Goal: Navigation & Orientation: Find specific page/section

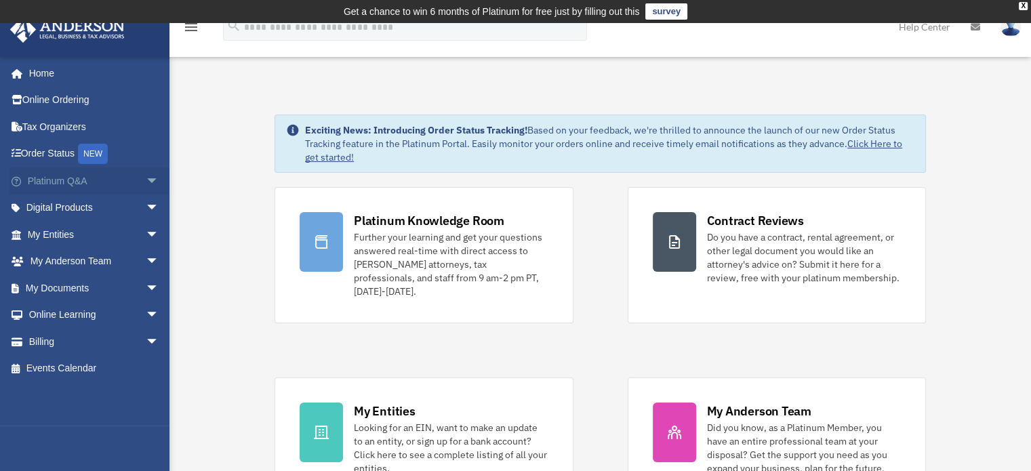
click at [146, 182] on span "arrow_drop_down" at bounding box center [159, 181] width 27 height 28
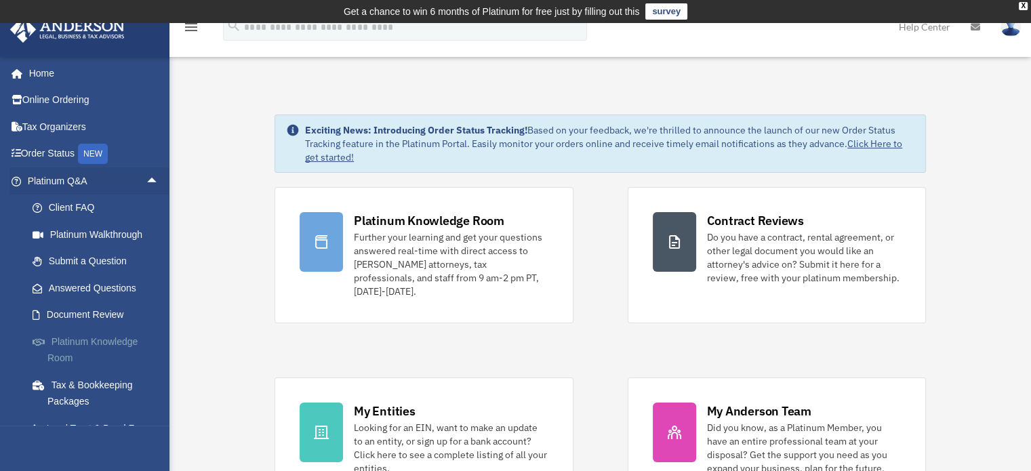
click at [79, 341] on link "Platinum Knowledge Room" at bounding box center [99, 349] width 161 height 43
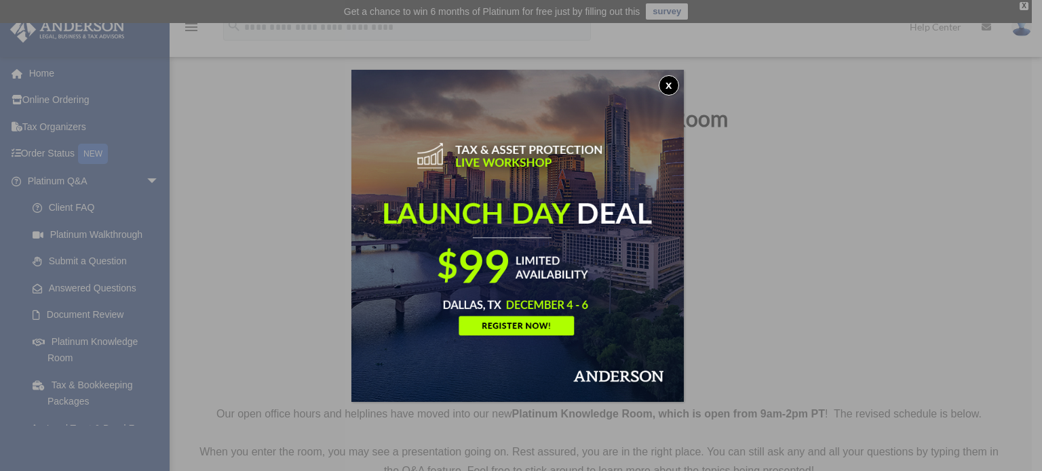
click at [673, 86] on button "x" at bounding box center [668, 85] width 20 height 20
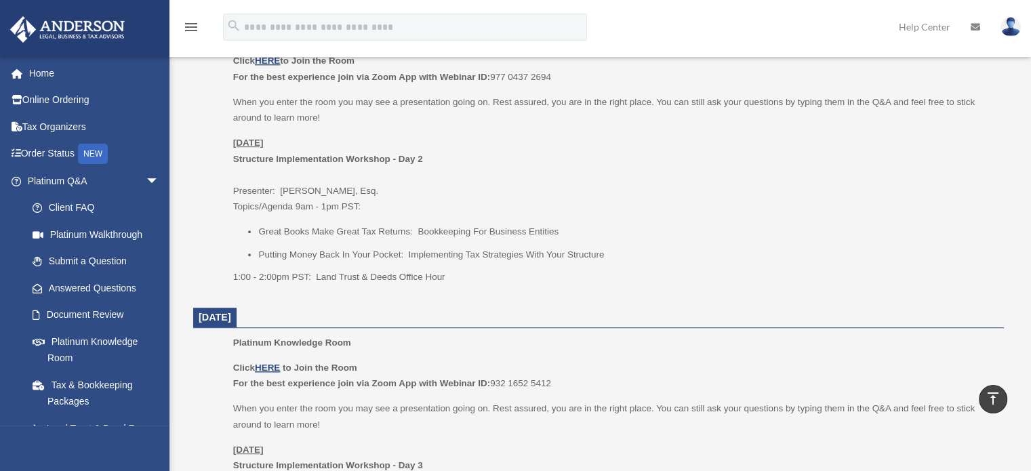
scroll to position [542, 0]
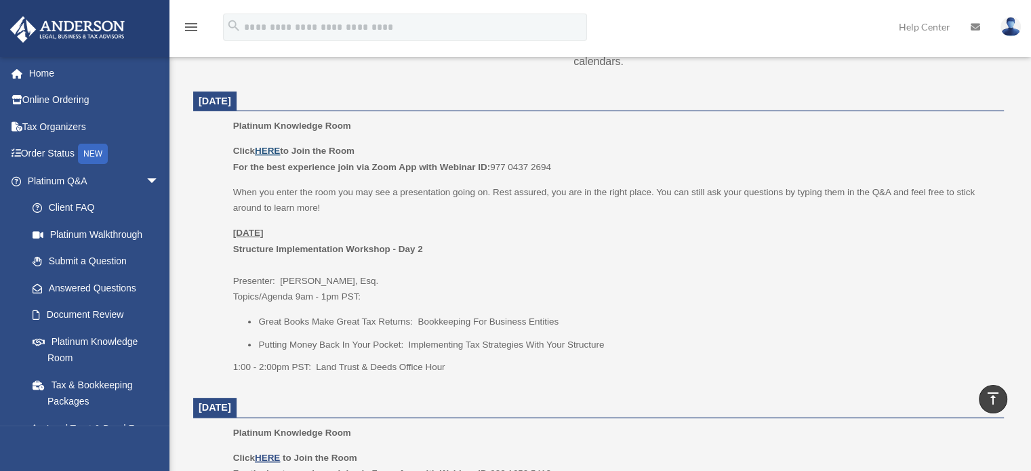
click at [269, 151] on u "HERE" at bounding box center [267, 151] width 25 height 10
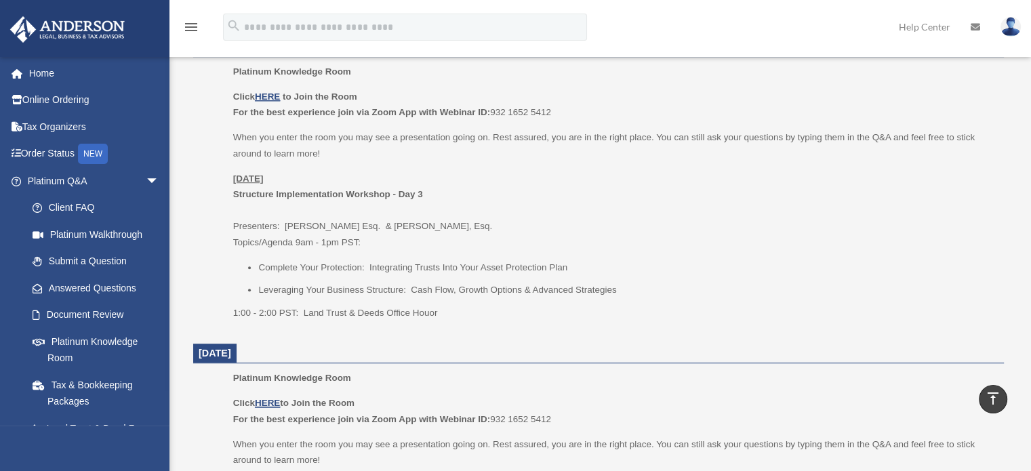
scroll to position [814, 0]
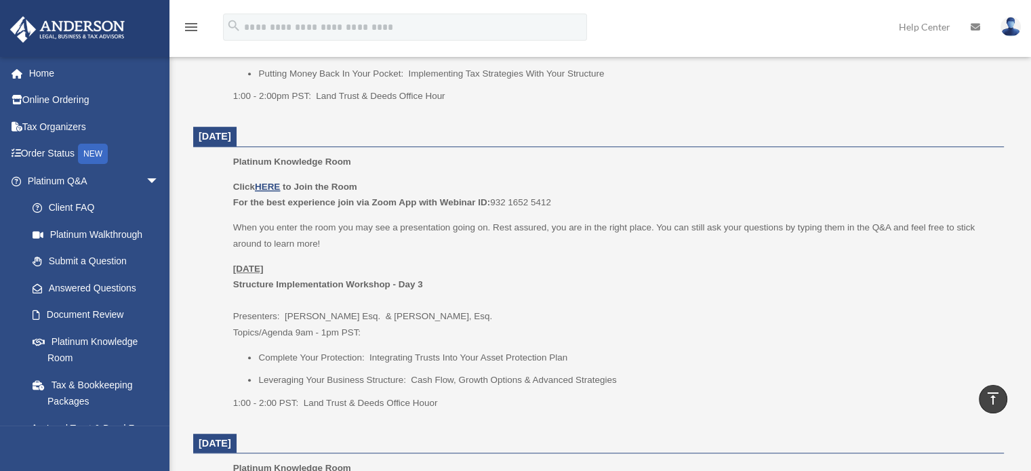
click at [233, 184] on b "Click HERE" at bounding box center [258, 187] width 50 height 10
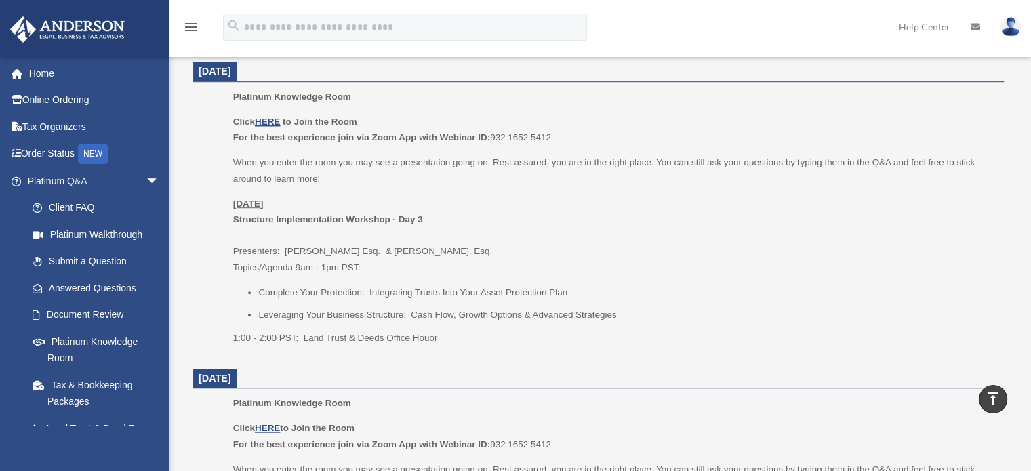
scroll to position [904, 0]
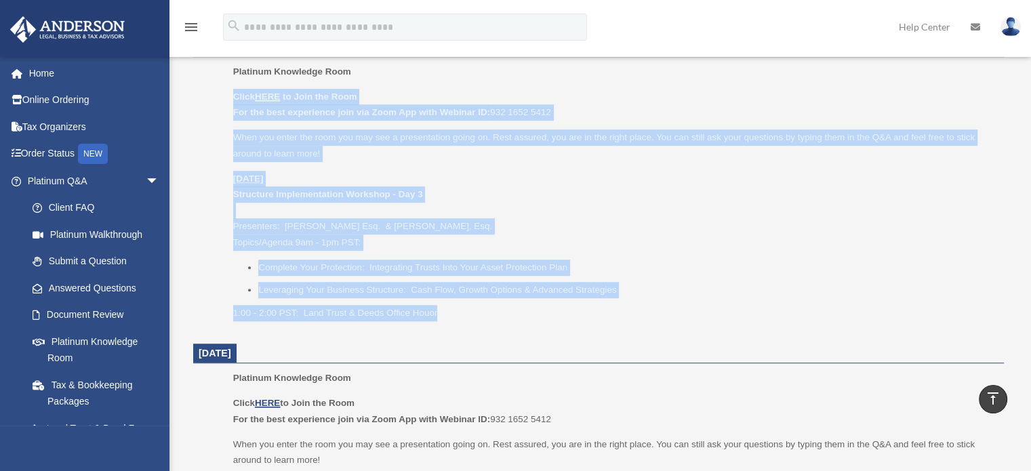
drag, startPoint x: 235, startPoint y: 93, endPoint x: 461, endPoint y: 317, distance: 317.9
click at [461, 317] on div "Click HERE to Join the Room For the best experience join via Zoom App with Webi…" at bounding box center [613, 205] width 761 height 233
copy div "Click HERE to Join the Room For the best experience join via Zoom App with Webi…"
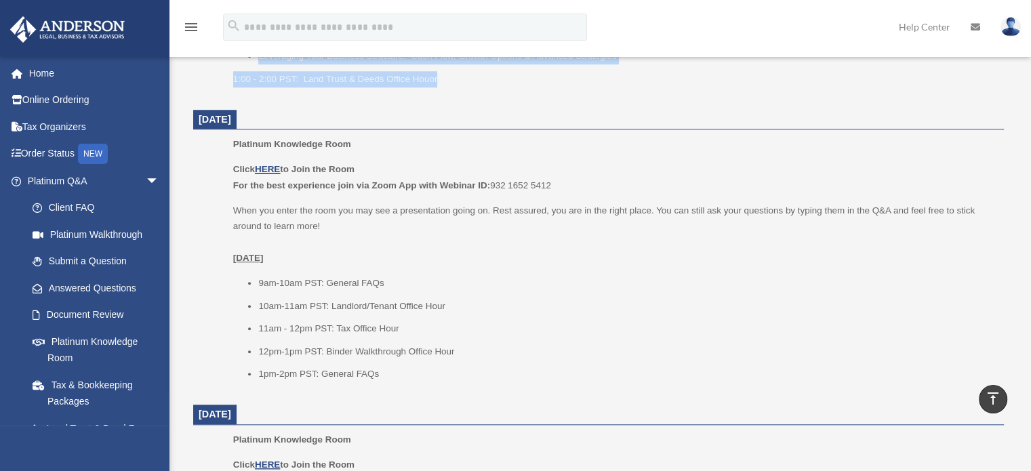
scroll to position [1175, 0]
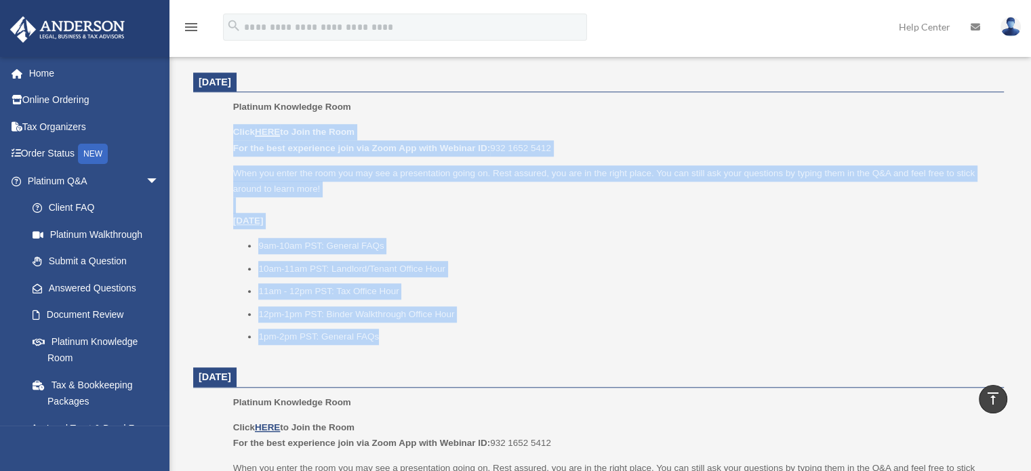
drag, startPoint x: 235, startPoint y: 133, endPoint x: 391, endPoint y: 323, distance: 246.2
click at [396, 328] on div "Click HERE to Join the Room For the best experience join via Zoom App with Webi…" at bounding box center [613, 234] width 761 height 221
copy div "Click HERE to Join the Room For the best experience join via Zoom App with Webi…"
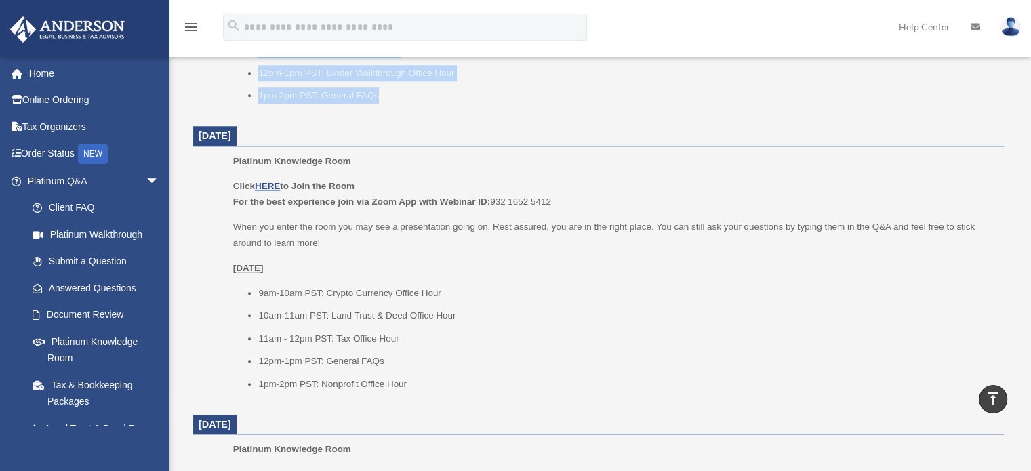
scroll to position [1446, 0]
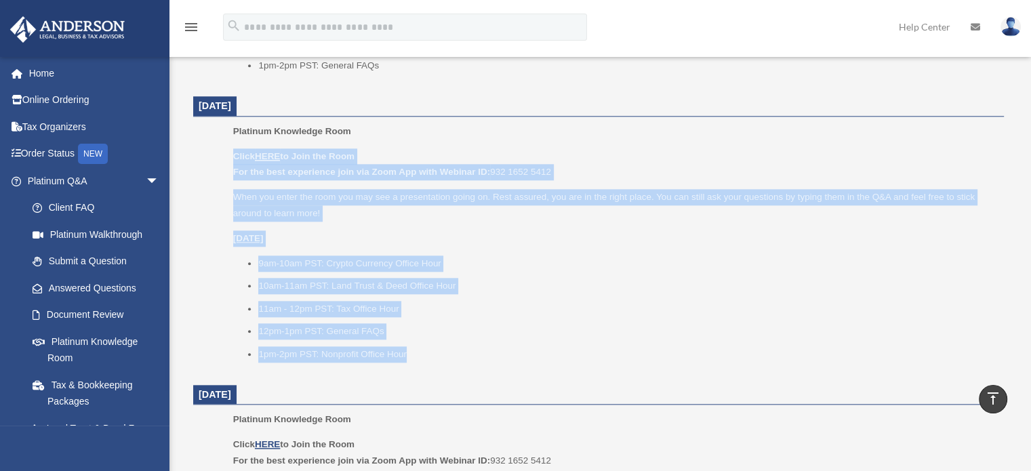
drag, startPoint x: 235, startPoint y: 155, endPoint x: 416, endPoint y: 353, distance: 268.8
click at [416, 353] on div "Click HERE to Join the Room For the best experience join via Zoom App with Webi…" at bounding box center [613, 256] width 761 height 214
copy div "Click HERE to Join the Room For the best experience join via Zoom App with Webi…"
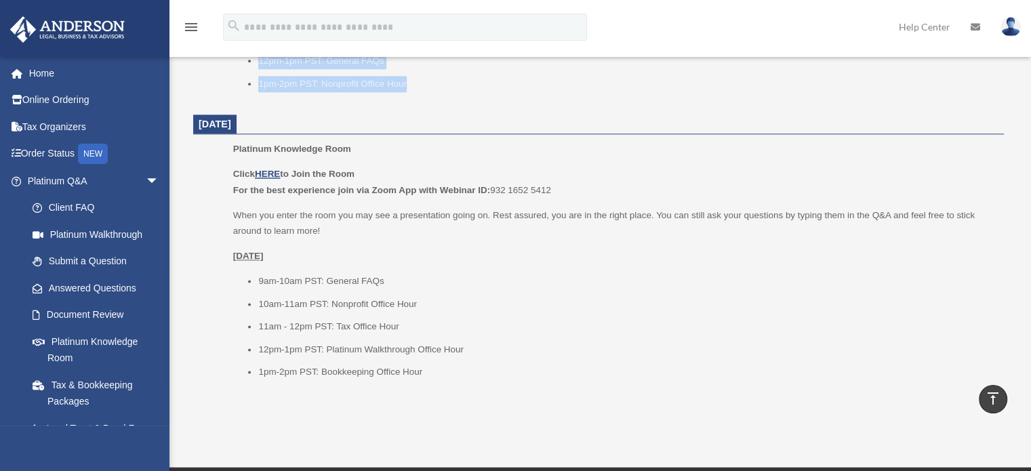
scroll to position [1718, 0]
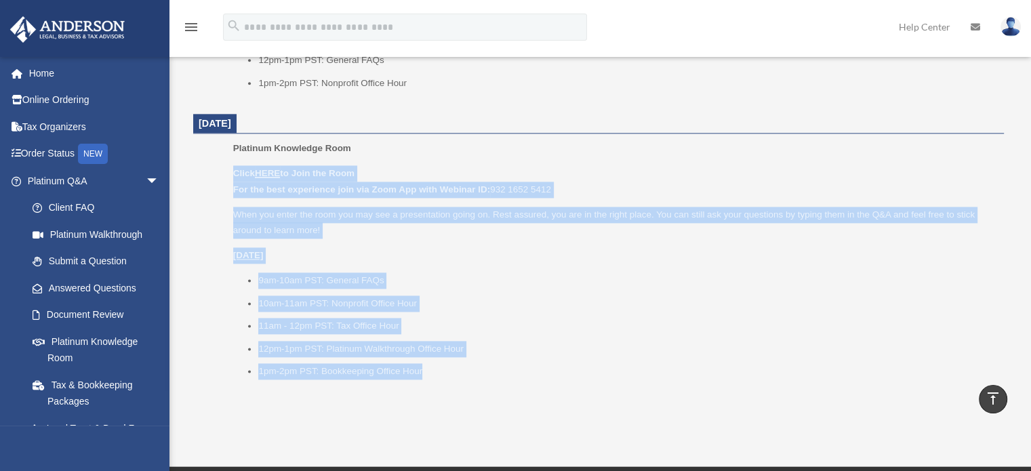
drag, startPoint x: 236, startPoint y: 173, endPoint x: 458, endPoint y: 395, distance: 314.5
copy div "Click HERE to Join the Room For the best experience join via Zoom App with Webi…"
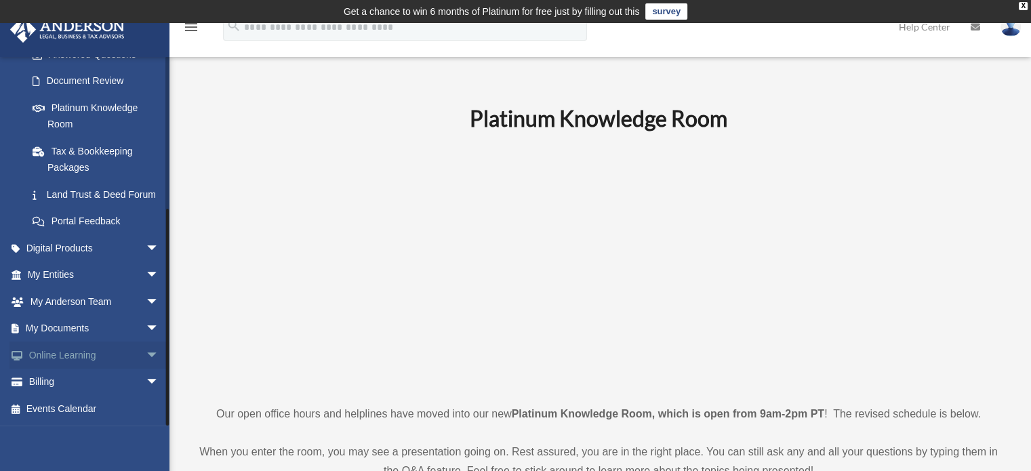
scroll to position [180, 0]
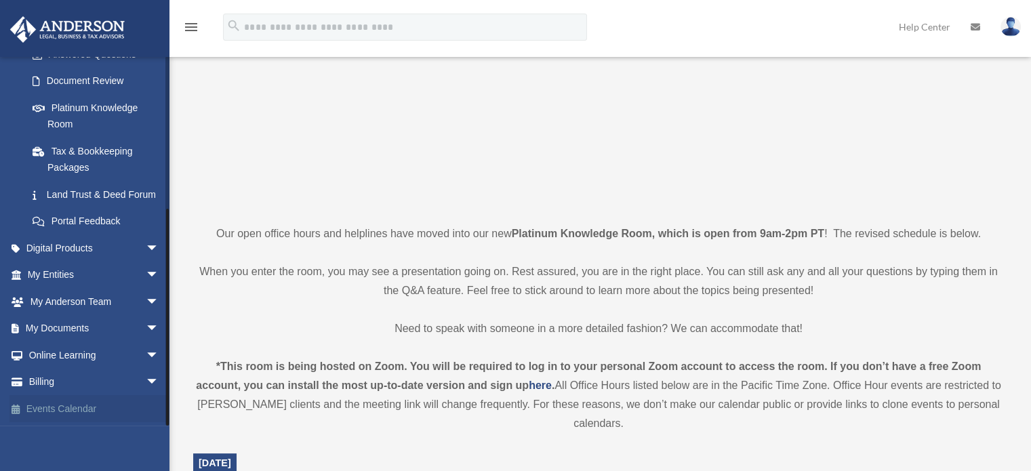
click at [79, 407] on link "Events Calendar" at bounding box center [94, 408] width 170 height 27
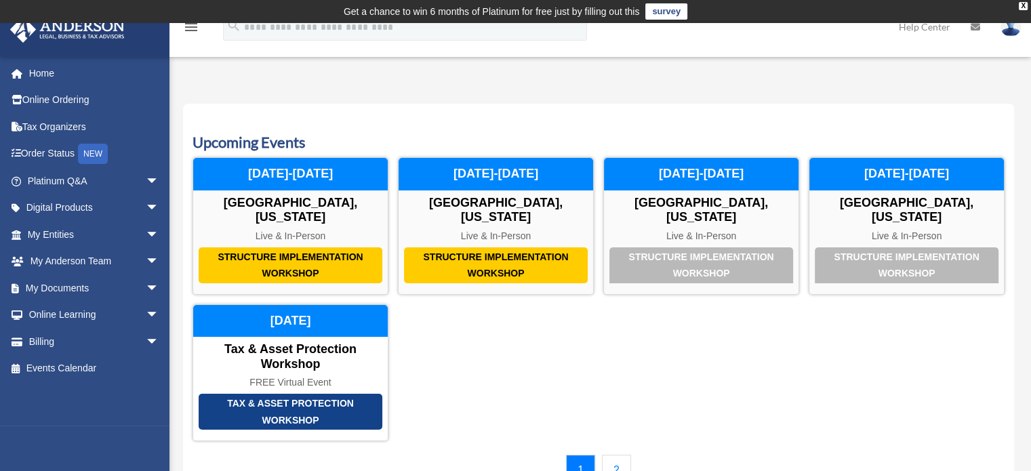
click at [621, 455] on link "2" at bounding box center [616, 470] width 29 height 31
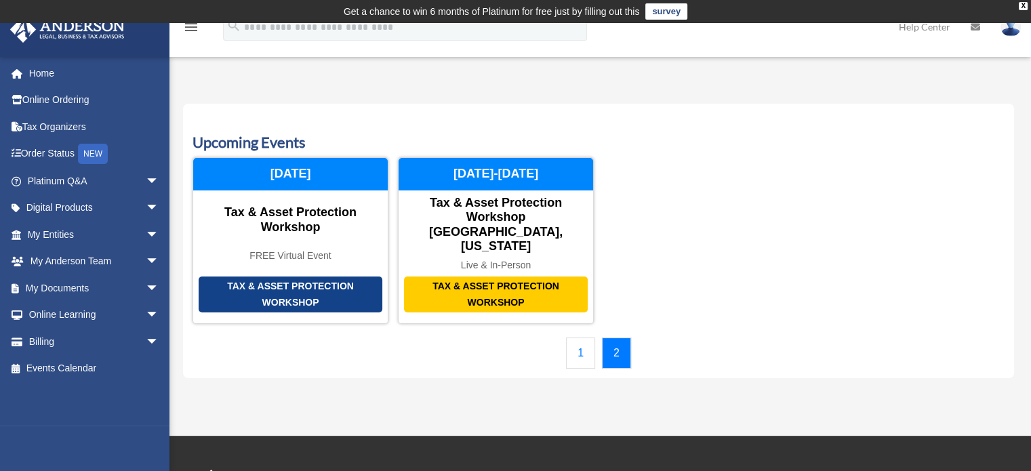
click at [574, 338] on link "1" at bounding box center [580, 353] width 29 height 31
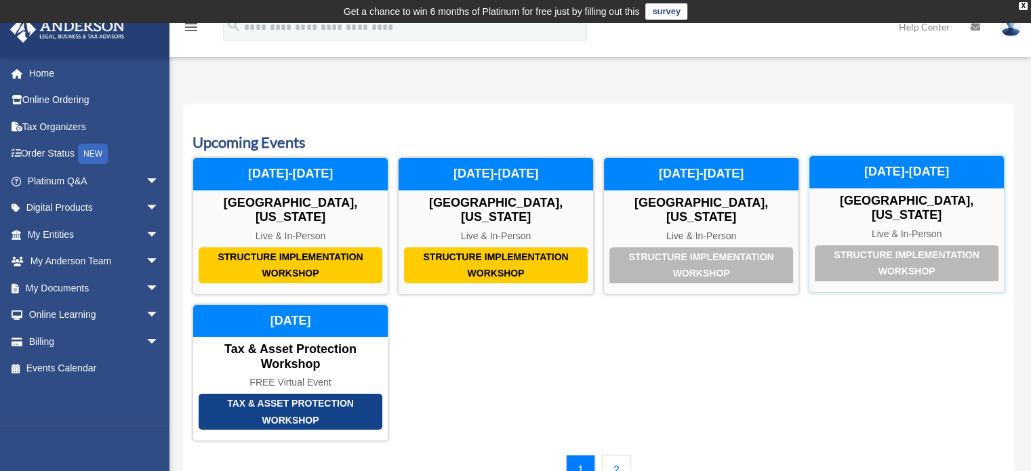
click at [884, 249] on div "Structure Implementation Workshop" at bounding box center [907, 263] width 184 height 36
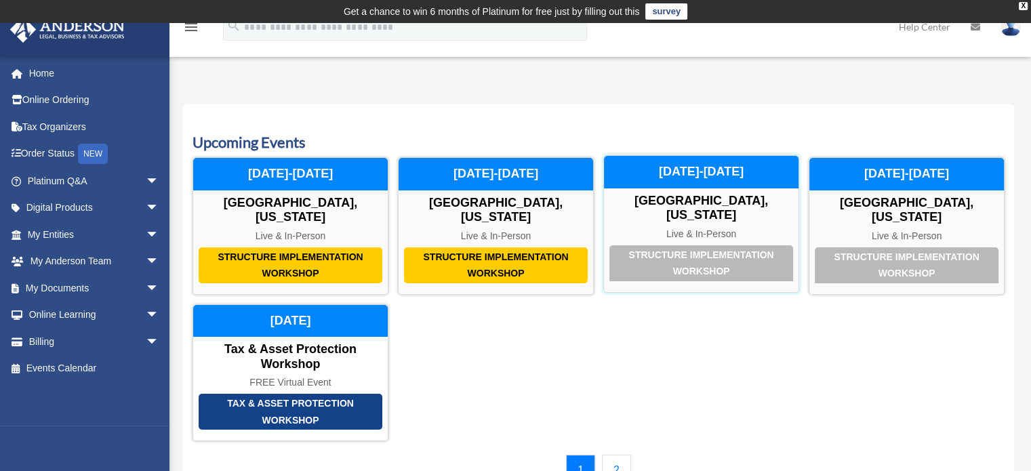
click at [651, 245] on div "Structure Implementation Workshop" at bounding box center [702, 263] width 184 height 36
